Goal: Task Accomplishment & Management: Use online tool/utility

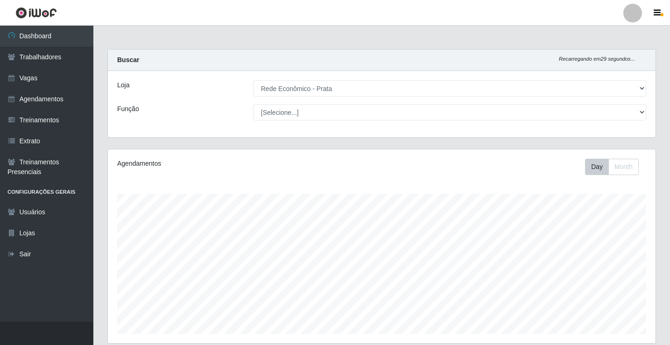
select select "192"
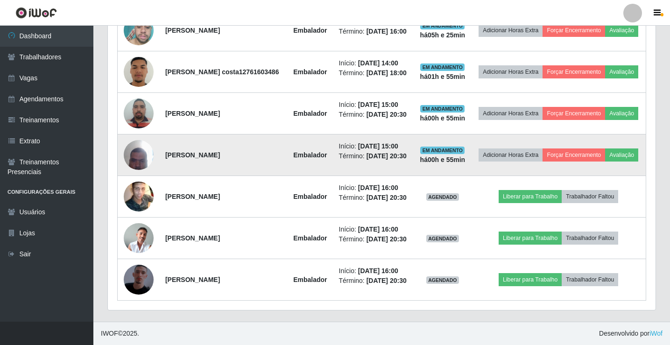
scroll to position [482, 0]
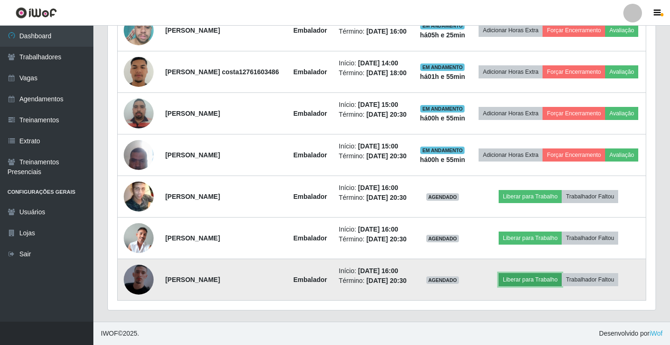
click at [527, 286] on button "Liberar para Trabalho" at bounding box center [530, 279] width 63 height 13
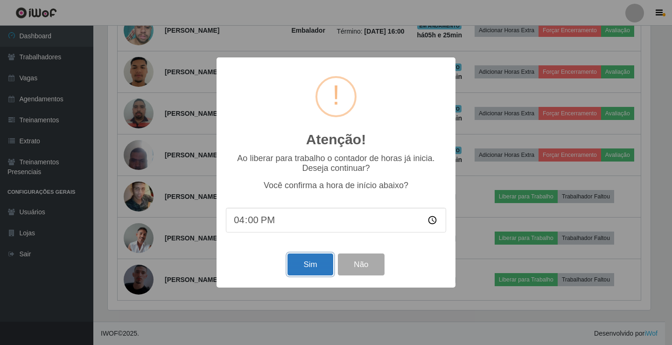
click at [309, 267] on button "Sim" at bounding box center [310, 264] width 45 height 22
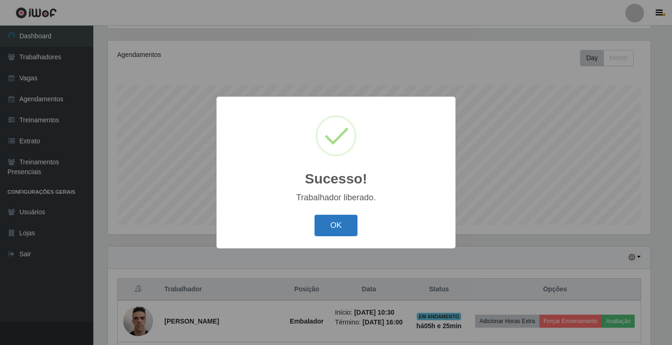
click at [338, 228] on button "OK" at bounding box center [336, 226] width 43 height 22
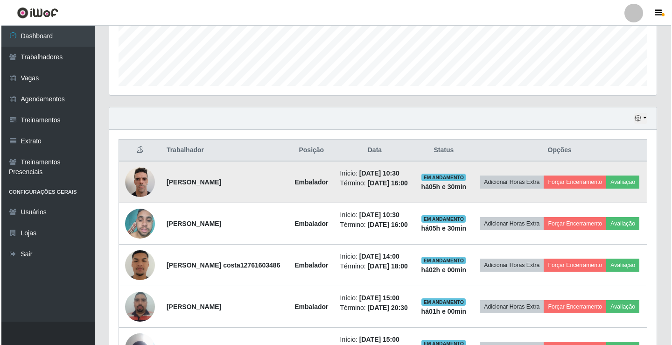
scroll to position [249, 0]
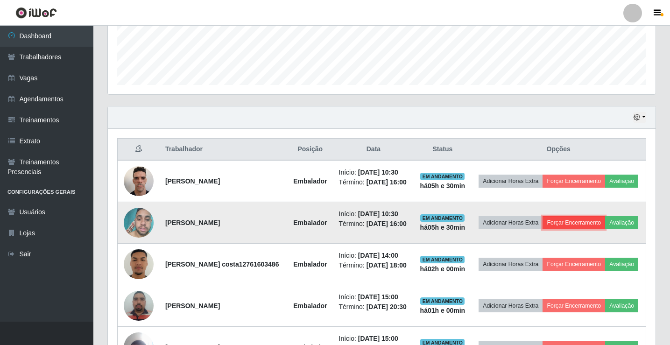
click at [579, 225] on button "Forçar Encerramento" at bounding box center [573, 222] width 63 height 13
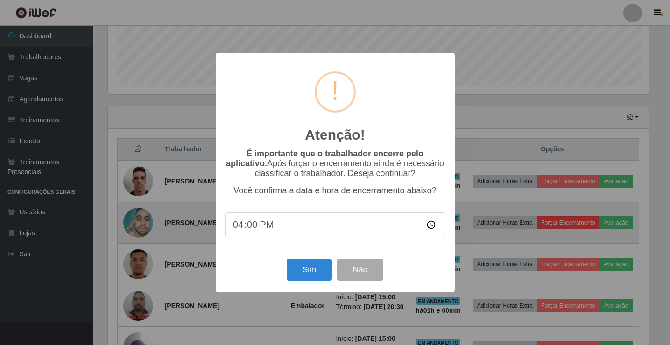
scroll to position [194, 543]
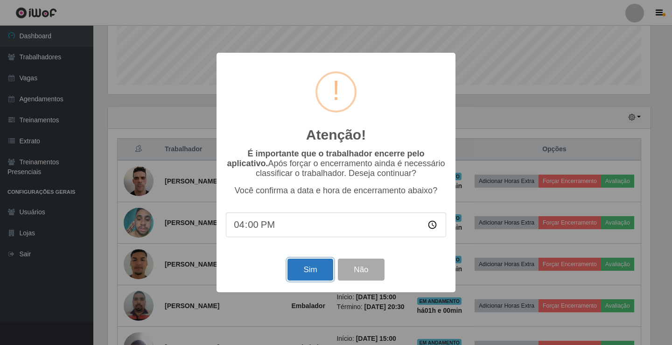
click at [302, 269] on button "Sim" at bounding box center [310, 270] width 45 height 22
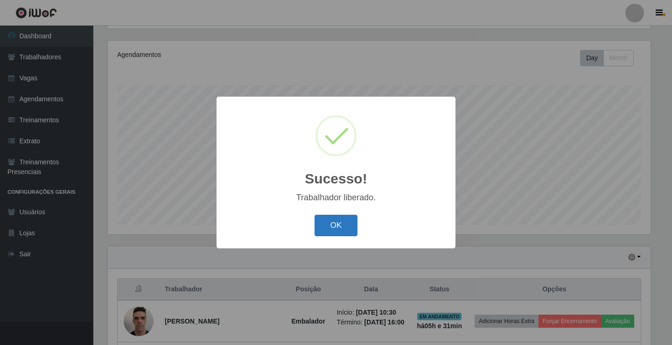
click at [344, 224] on button "OK" at bounding box center [336, 226] width 43 height 22
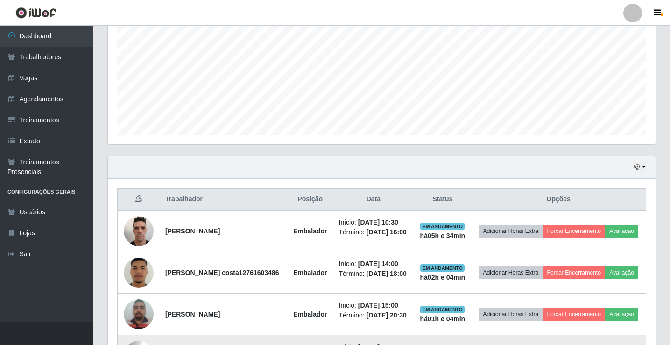
scroll to position [295, 0]
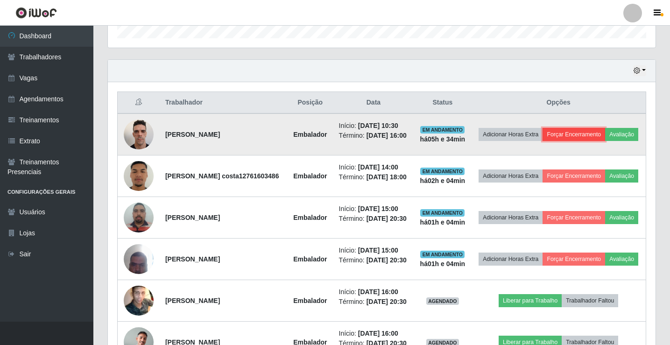
click at [600, 130] on button "Forçar Encerramento" at bounding box center [573, 134] width 63 height 13
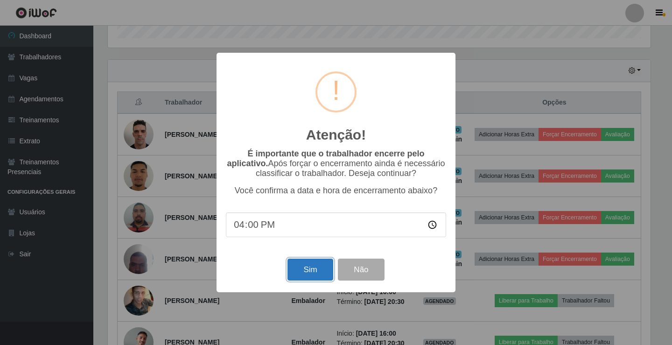
click at [323, 274] on button "Sim" at bounding box center [310, 270] width 45 height 22
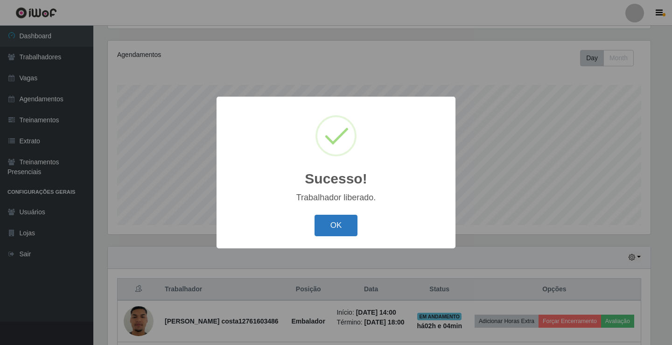
click at [331, 228] on button "OK" at bounding box center [336, 226] width 43 height 22
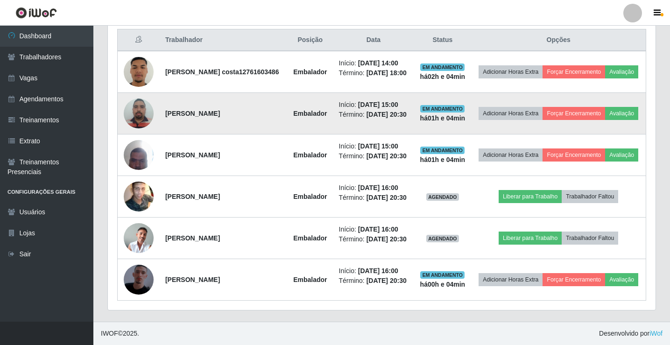
scroll to position [389, 0]
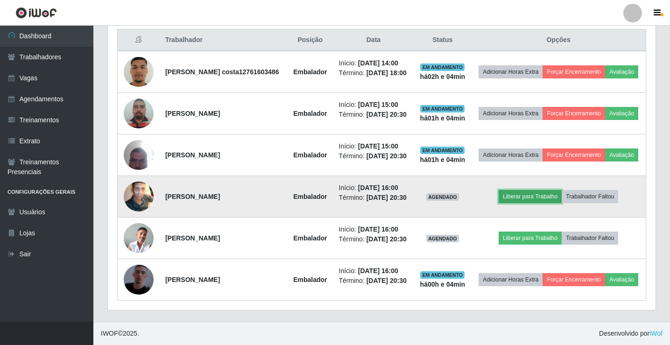
click at [543, 191] on button "Liberar para Trabalho" at bounding box center [530, 196] width 63 height 13
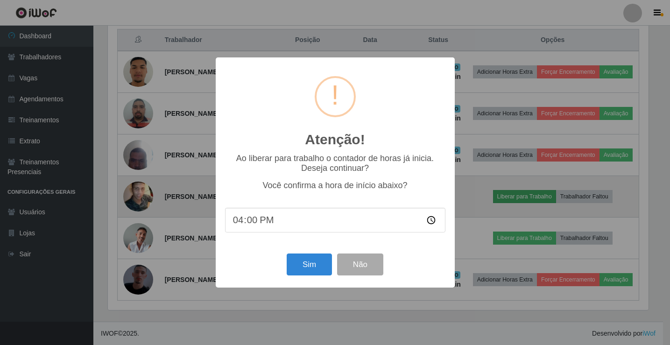
scroll to position [194, 543]
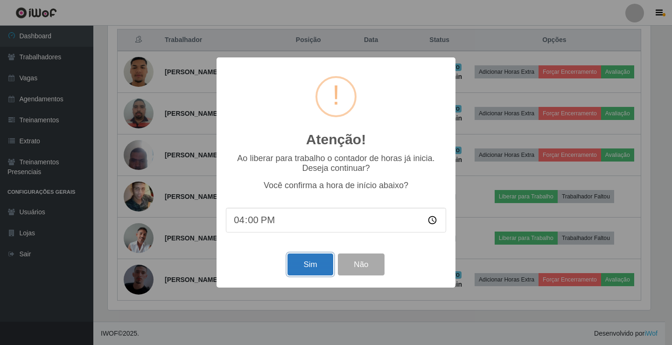
click at [322, 272] on button "Sim" at bounding box center [310, 264] width 45 height 22
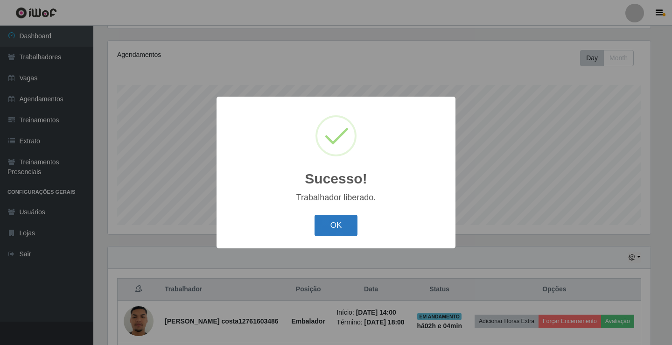
click at [329, 229] on button "OK" at bounding box center [336, 226] width 43 height 22
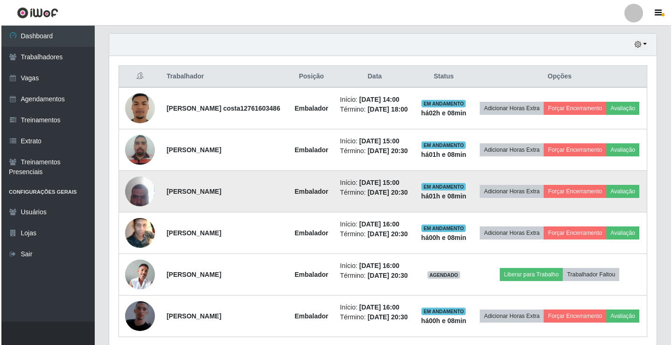
scroll to position [307, 0]
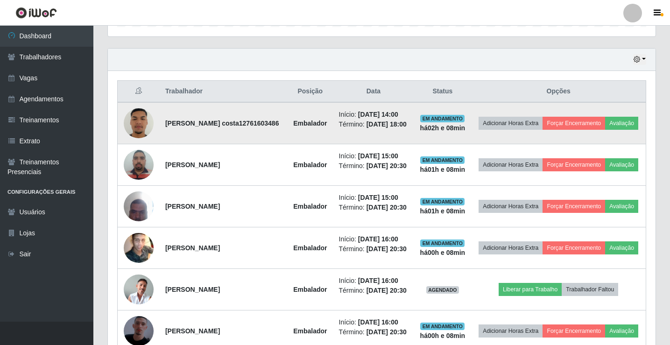
click at [142, 131] on img at bounding box center [139, 123] width 30 height 53
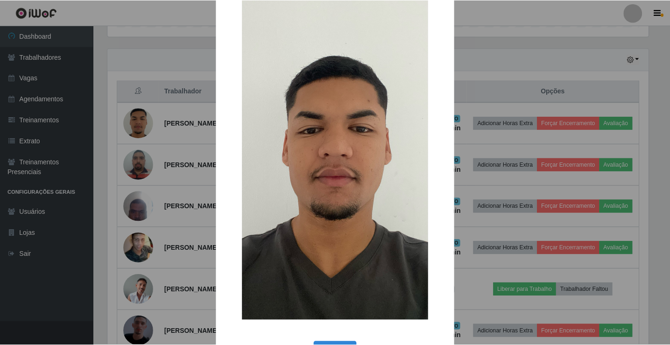
scroll to position [69, 0]
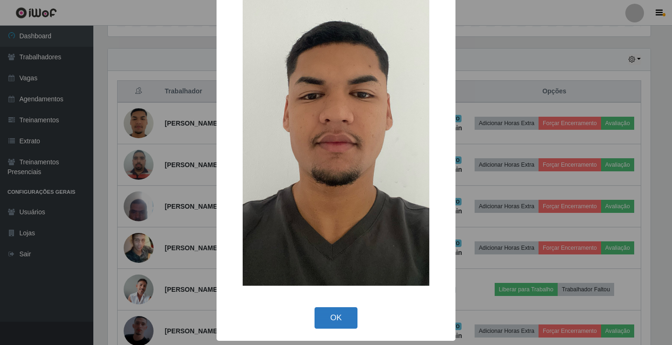
click at [326, 321] on button "OK" at bounding box center [336, 318] width 43 height 22
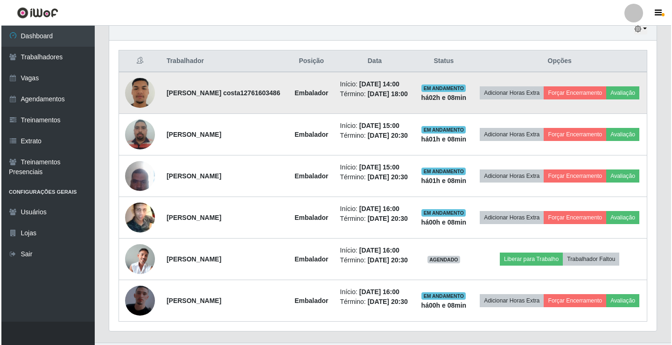
scroll to position [400, 0]
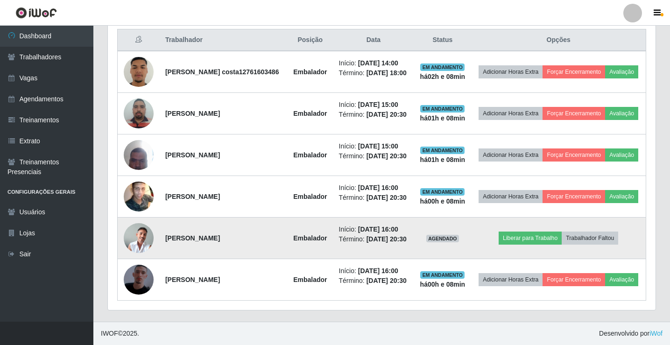
click at [141, 228] on img at bounding box center [139, 238] width 30 height 30
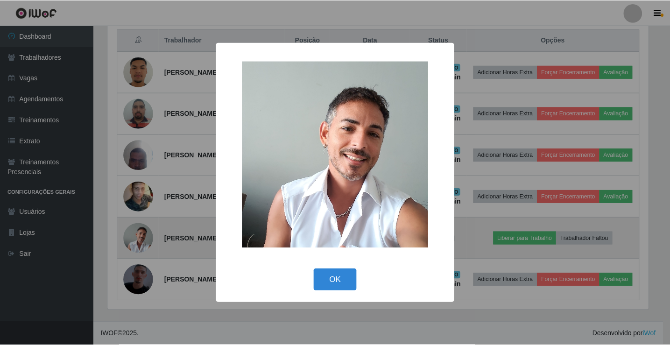
scroll to position [194, 543]
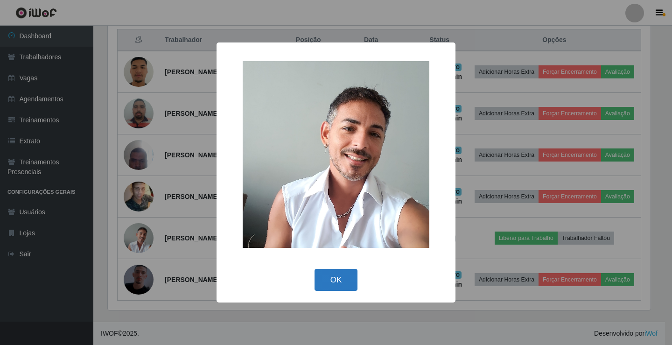
click at [342, 278] on button "OK" at bounding box center [336, 280] width 43 height 22
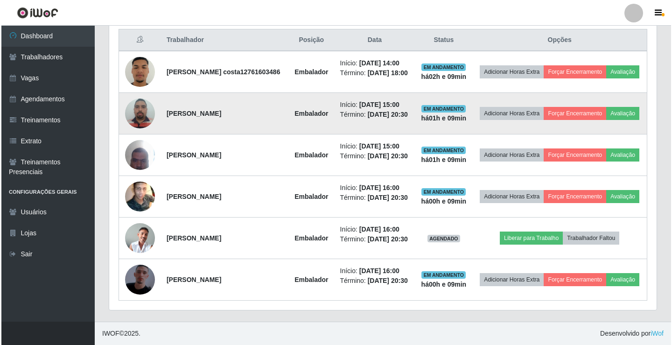
scroll to position [353, 0]
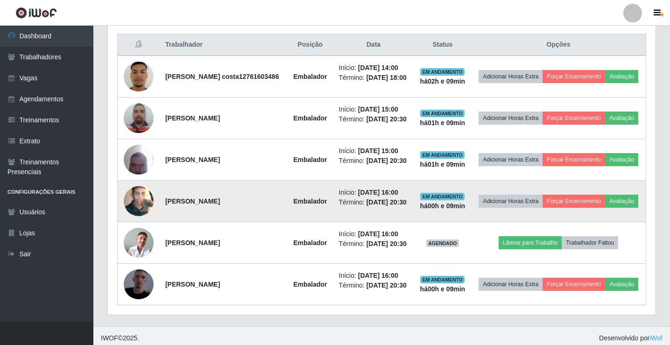
click at [142, 220] on img at bounding box center [139, 201] width 30 height 37
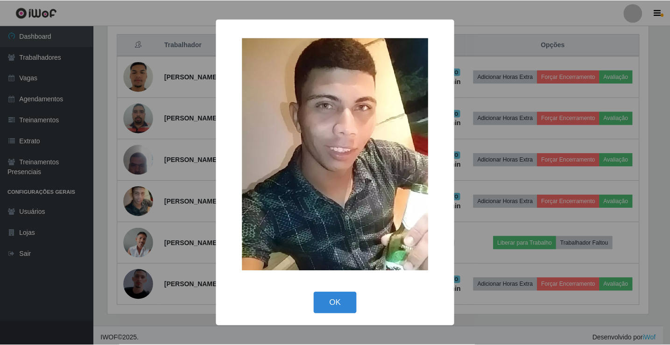
scroll to position [194, 543]
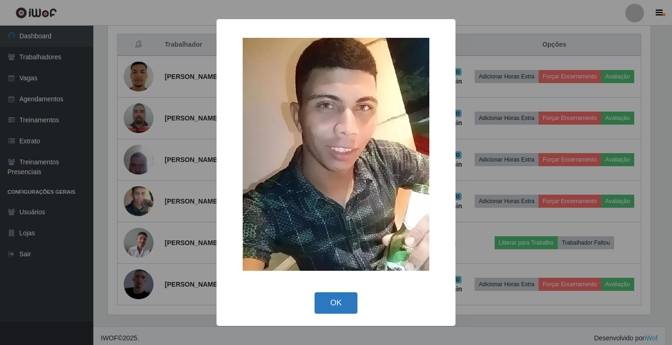
click at [336, 310] on button "OK" at bounding box center [336, 303] width 43 height 22
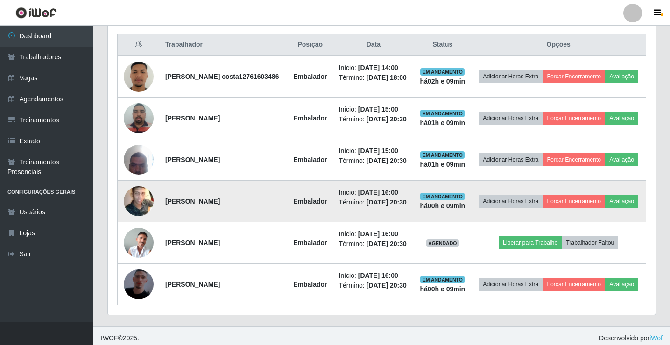
scroll to position [400, 0]
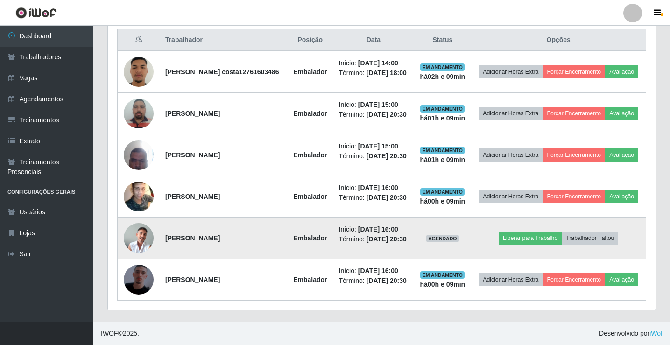
click at [140, 228] on img at bounding box center [139, 238] width 30 height 30
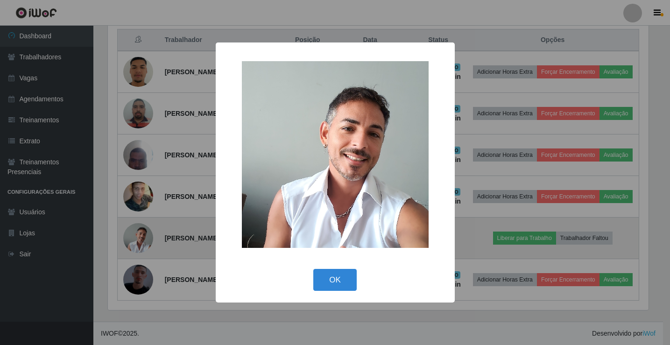
scroll to position [194, 543]
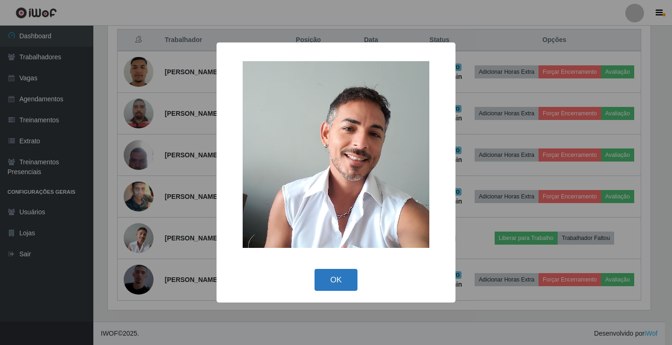
click at [344, 279] on button "OK" at bounding box center [336, 280] width 43 height 22
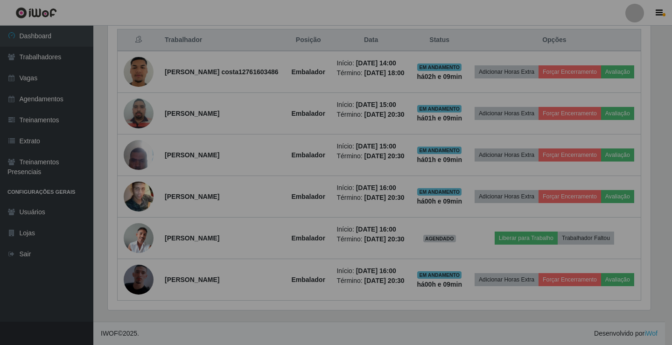
scroll to position [194, 548]
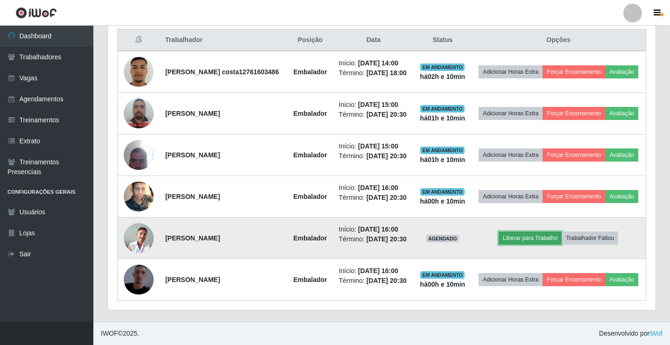
click at [540, 232] on button "Liberar para Trabalho" at bounding box center [530, 238] width 63 height 13
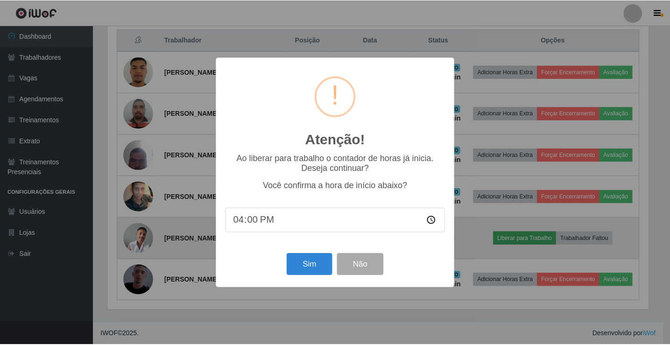
scroll to position [194, 543]
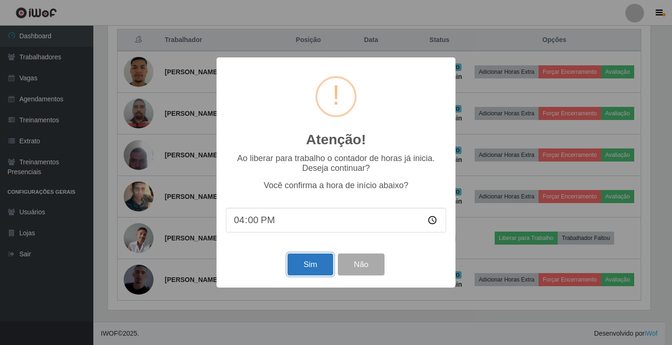
click at [304, 268] on button "Sim" at bounding box center [310, 264] width 45 height 22
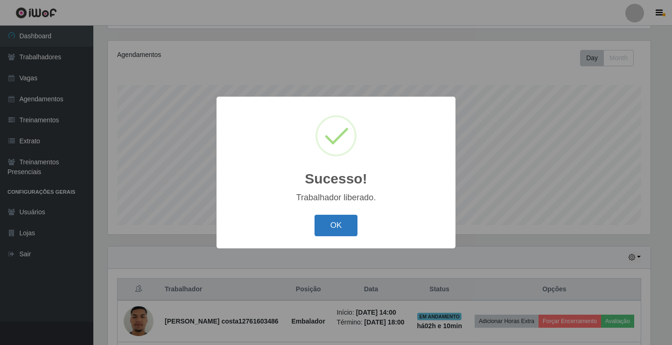
click at [330, 232] on button "OK" at bounding box center [336, 226] width 43 height 22
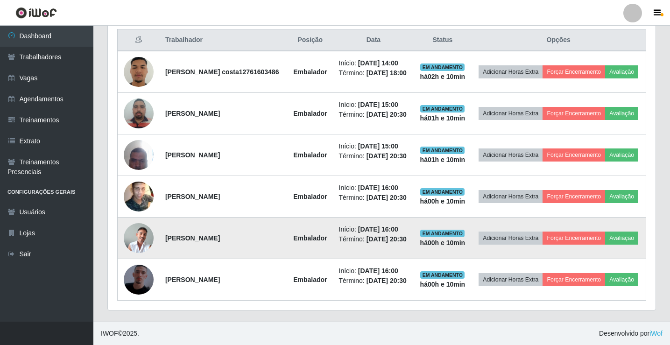
scroll to position [353, 0]
